Goal: Task Accomplishment & Management: Complete application form

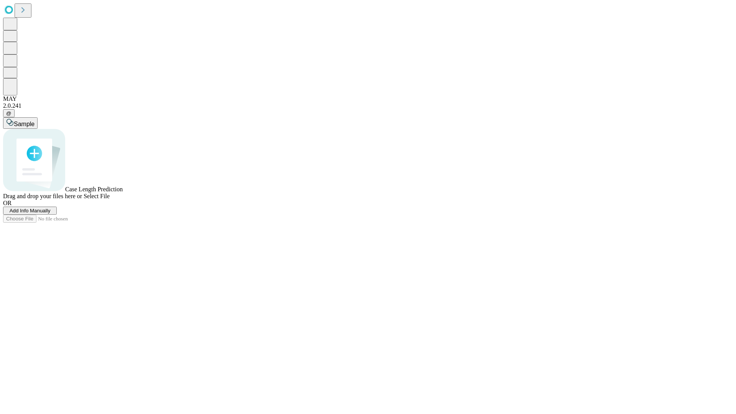
click at [51, 214] on span "Add Info Manually" at bounding box center [30, 211] width 41 height 6
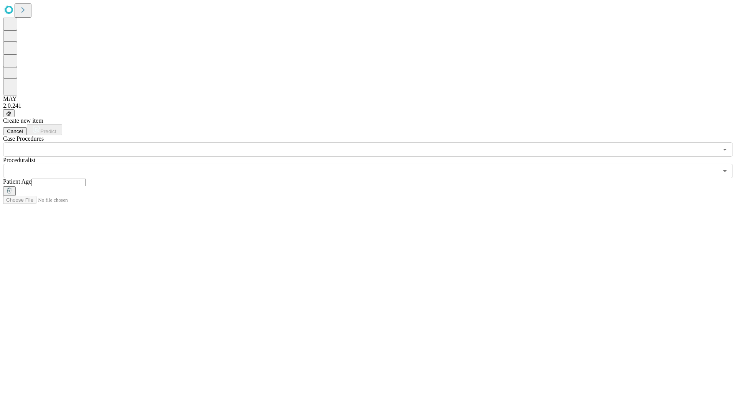
click at [86, 179] on input "text" at bounding box center [58, 183] width 54 height 8
type input "**"
click at [373, 164] on input "text" at bounding box center [360, 171] width 715 height 15
